Goal: Find specific page/section: Locate a particular part of the current website

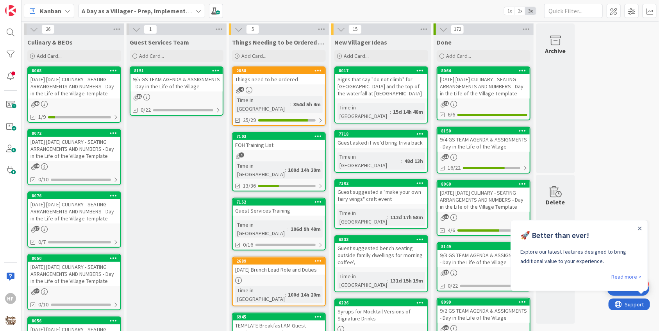
click at [59, 90] on div "[DATE] [DATE] CULINARY - SEATING ARRANGEMENTS AND NUMBERS - Day in the Life of …" at bounding box center [74, 86] width 92 height 24
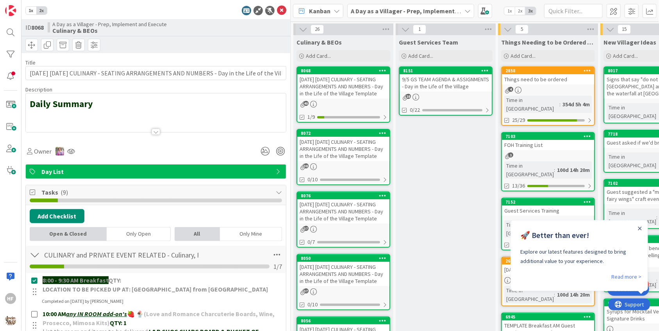
click at [149, 126] on div at bounding box center [156, 122] width 260 height 20
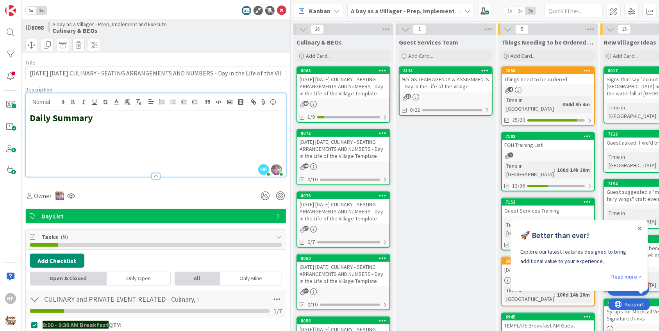
click at [73, 134] on h2 at bounding box center [156, 129] width 252 height 11
click at [230, 103] on icon "button" at bounding box center [229, 101] width 7 height 7
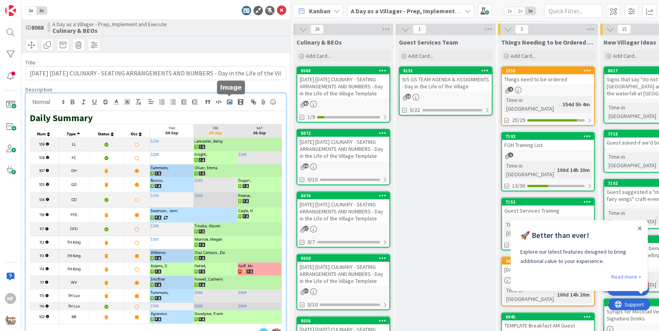
click at [230, 102] on polyline "button" at bounding box center [229, 102] width 3 height 2
click at [230, 103] on rect "button" at bounding box center [229, 102] width 5 height 4
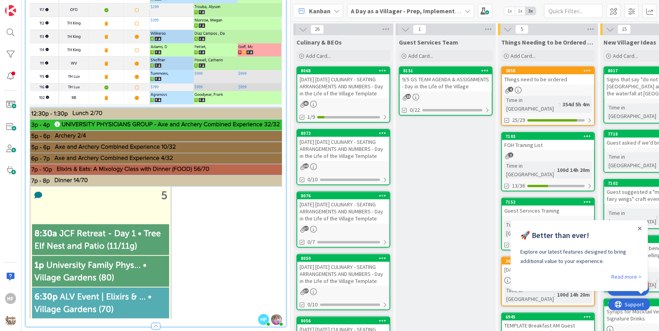
scroll to position [219, 0]
click at [203, 225] on p at bounding box center [156, 252] width 252 height 132
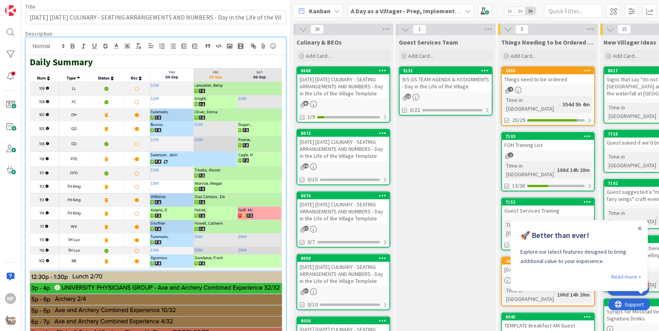
scroll to position [0, 0]
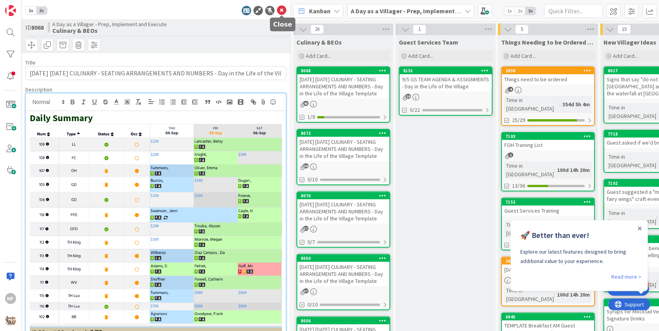
click at [283, 13] on icon at bounding box center [281, 10] width 9 height 9
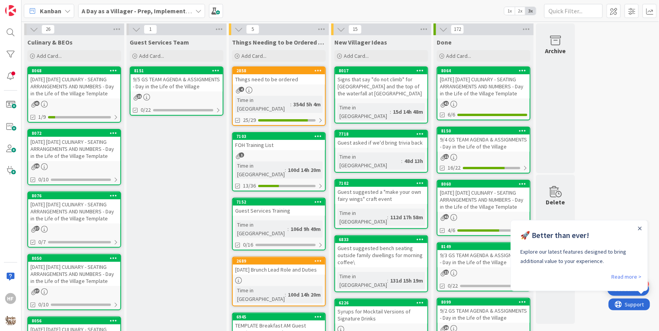
click at [639, 230] on div "Close Announcement" at bounding box center [639, 228] width 4 height 8
